Goal: Navigation & Orientation: Find specific page/section

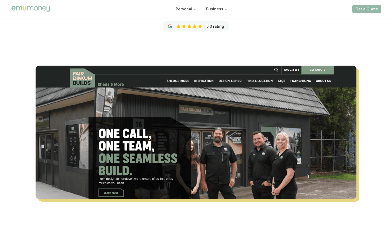
scroll to position [267, 0]
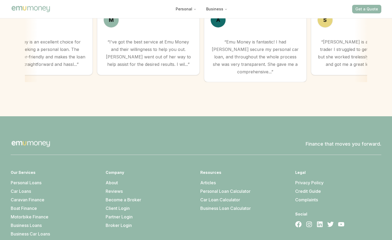
scroll to position [1510, 0]
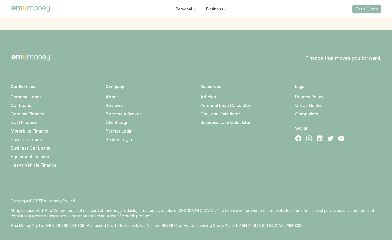
click at [112, 103] on link "Reviews" at bounding box center [113, 105] width 17 height 5
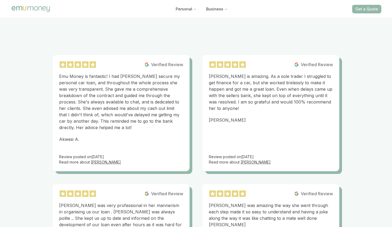
scroll to position [53, 0]
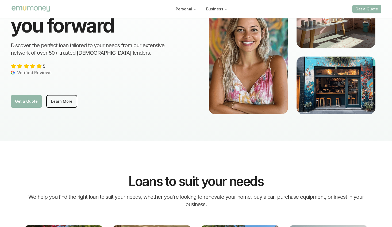
scroll to position [1493, 0]
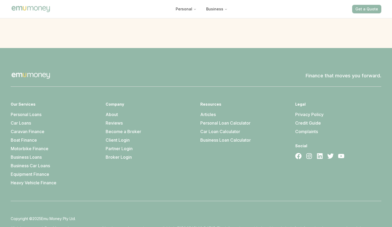
click at [111, 112] on link "About" at bounding box center [111, 114] width 12 height 5
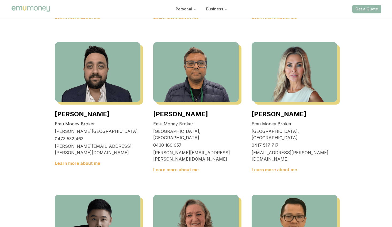
scroll to position [801, 0]
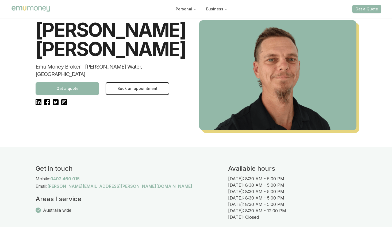
scroll to position [53, 0]
